Goal: Find specific page/section: Find specific page/section

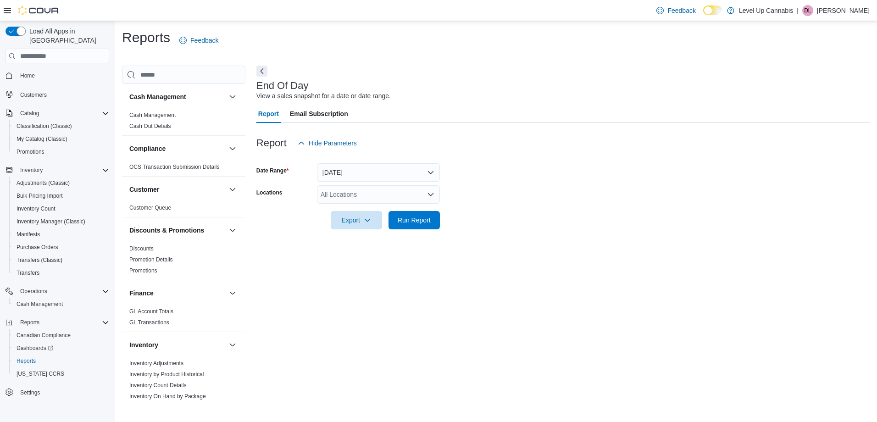
scroll to position [459, 0]
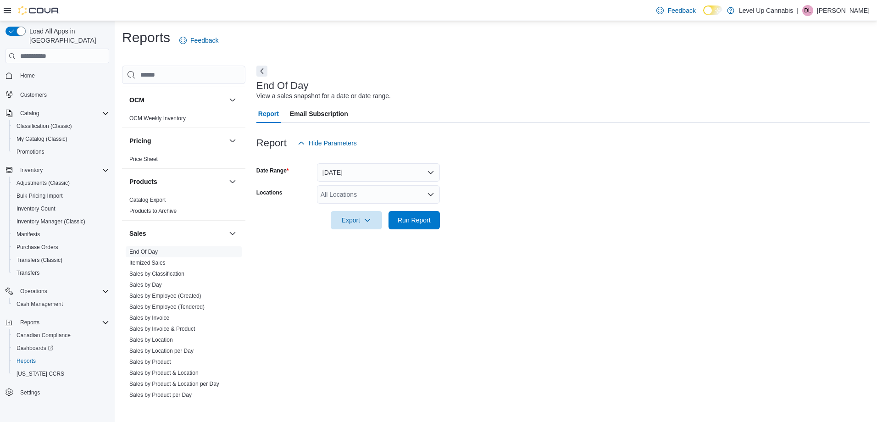
click at [509, 46] on div "Reports Feedback" at bounding box center [496, 40] width 748 height 24
click at [811, 13] on div "DL" at bounding box center [807, 10] width 11 height 11
click at [816, 88] on span "Sign Out" at bounding box center [810, 89] width 25 height 9
